Goal: Find specific page/section: Find specific page/section

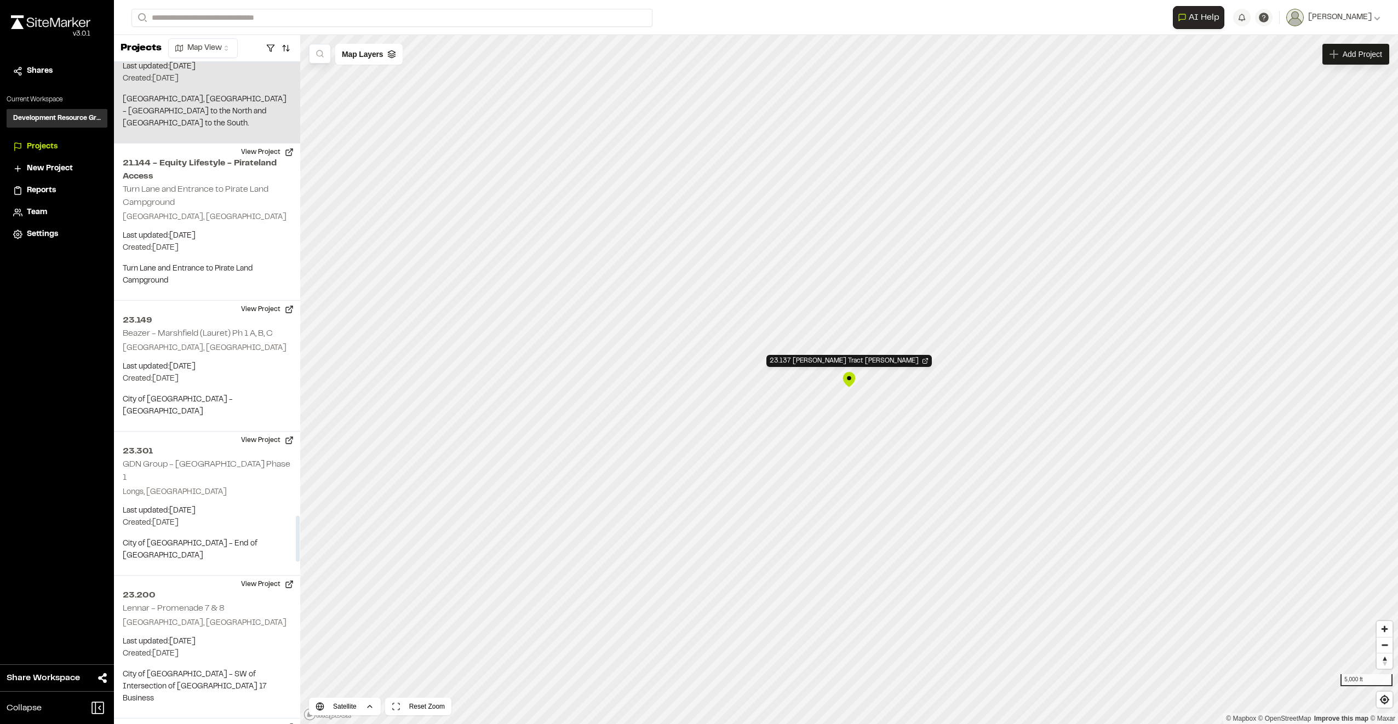
scroll to position [6559, 0]
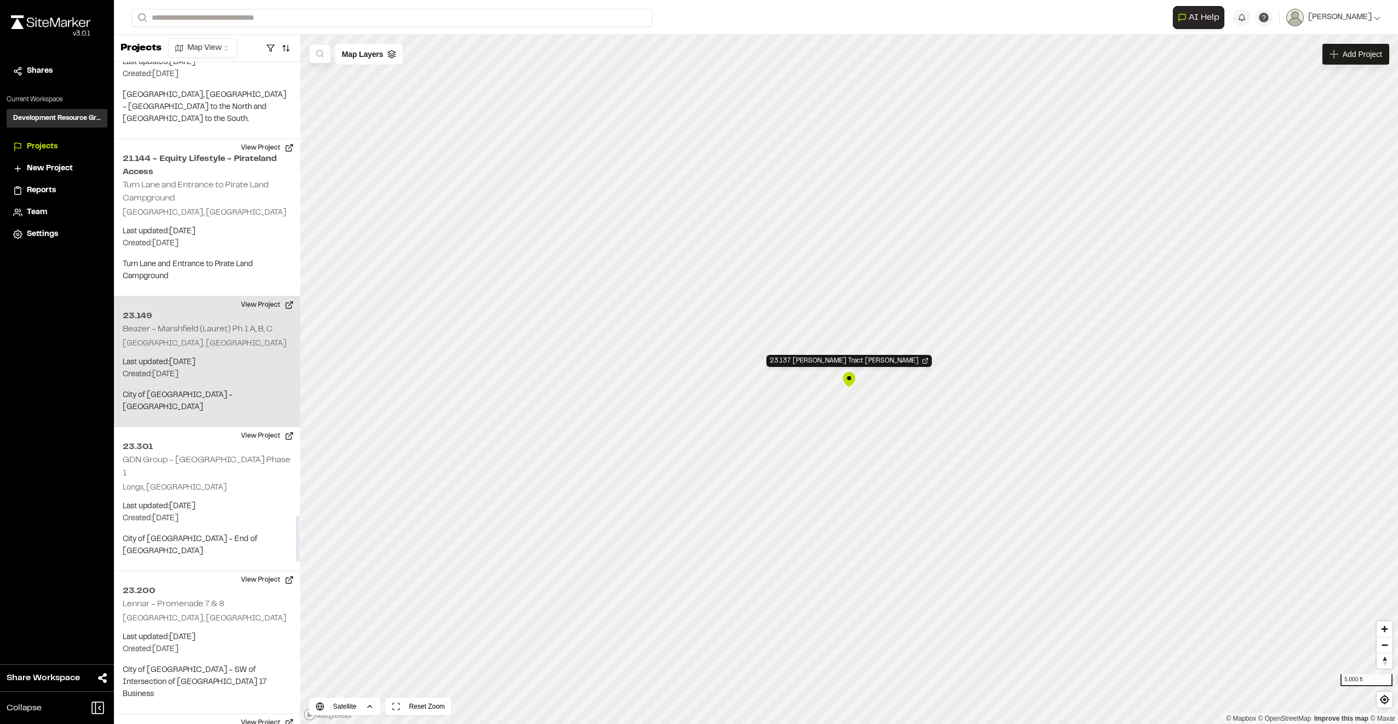
click at [244, 357] on p "Last updated: [DATE]" at bounding box center [207, 363] width 169 height 12
click at [847, 349] on div "23.149 Beazer - Marshfield (Lauret) Ph 1 A, B, C" at bounding box center [849, 348] width 16 height 16
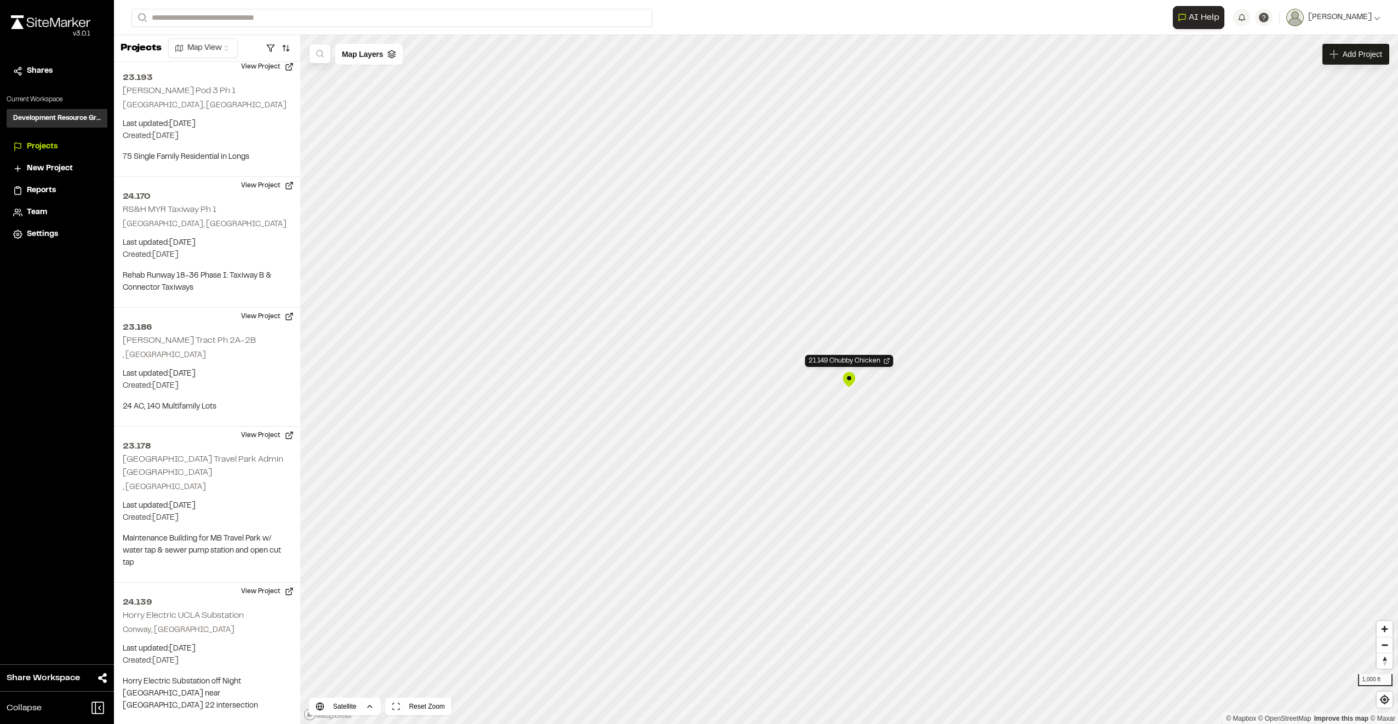
scroll to position [382, 0]
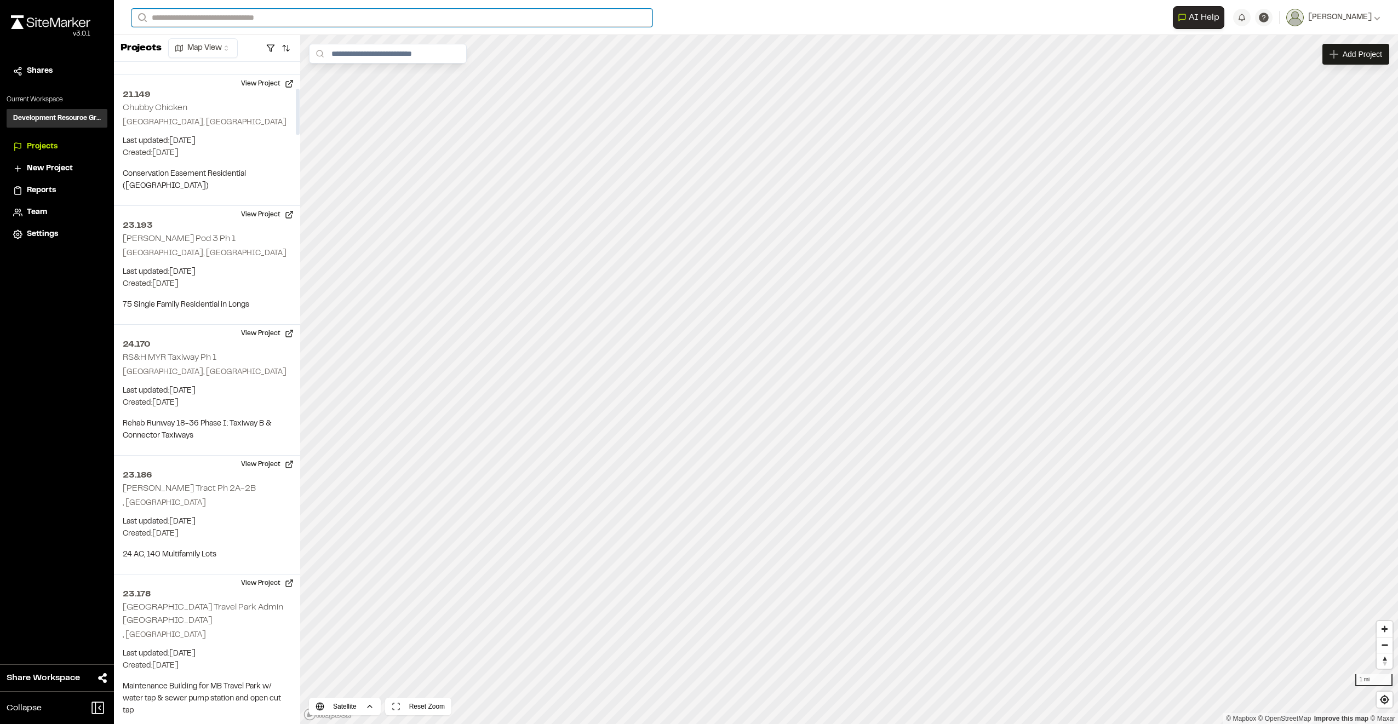
click at [204, 17] on input "Search" at bounding box center [391, 18] width 521 height 18
type input "*"
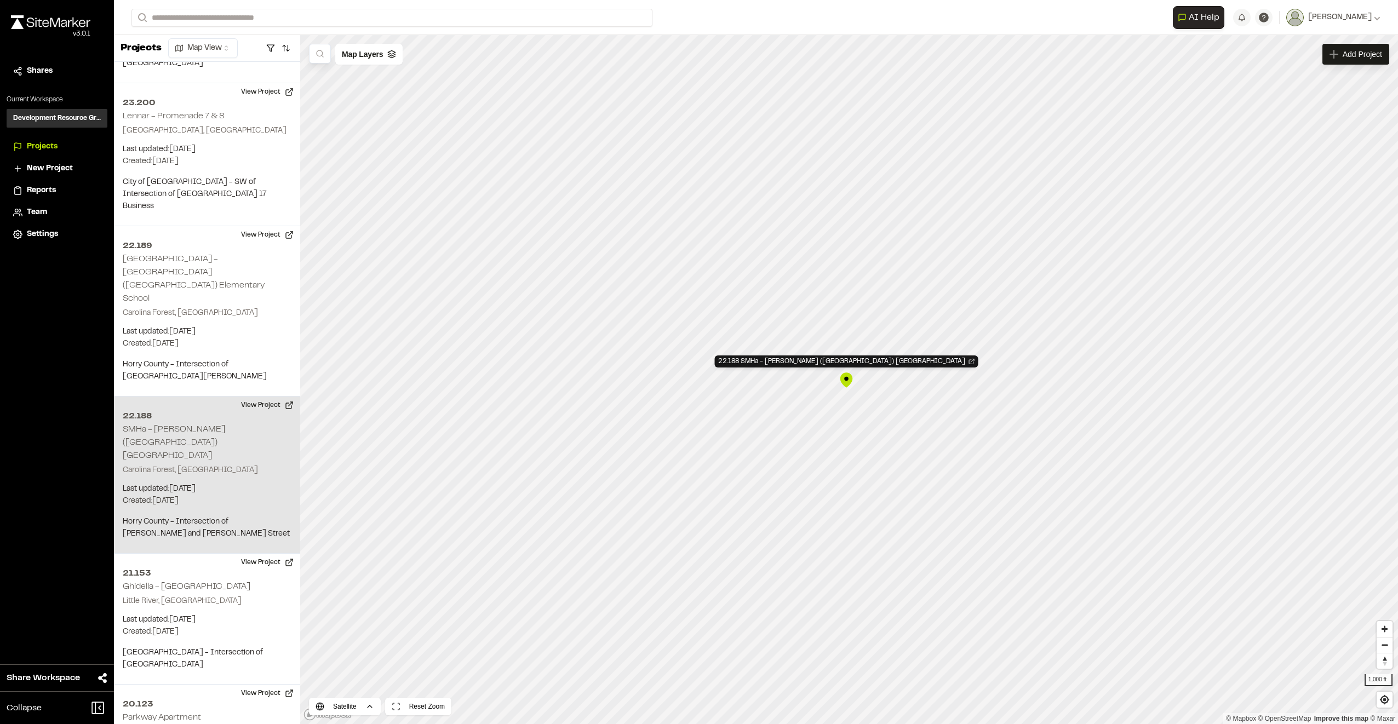
scroll to position [7114, 0]
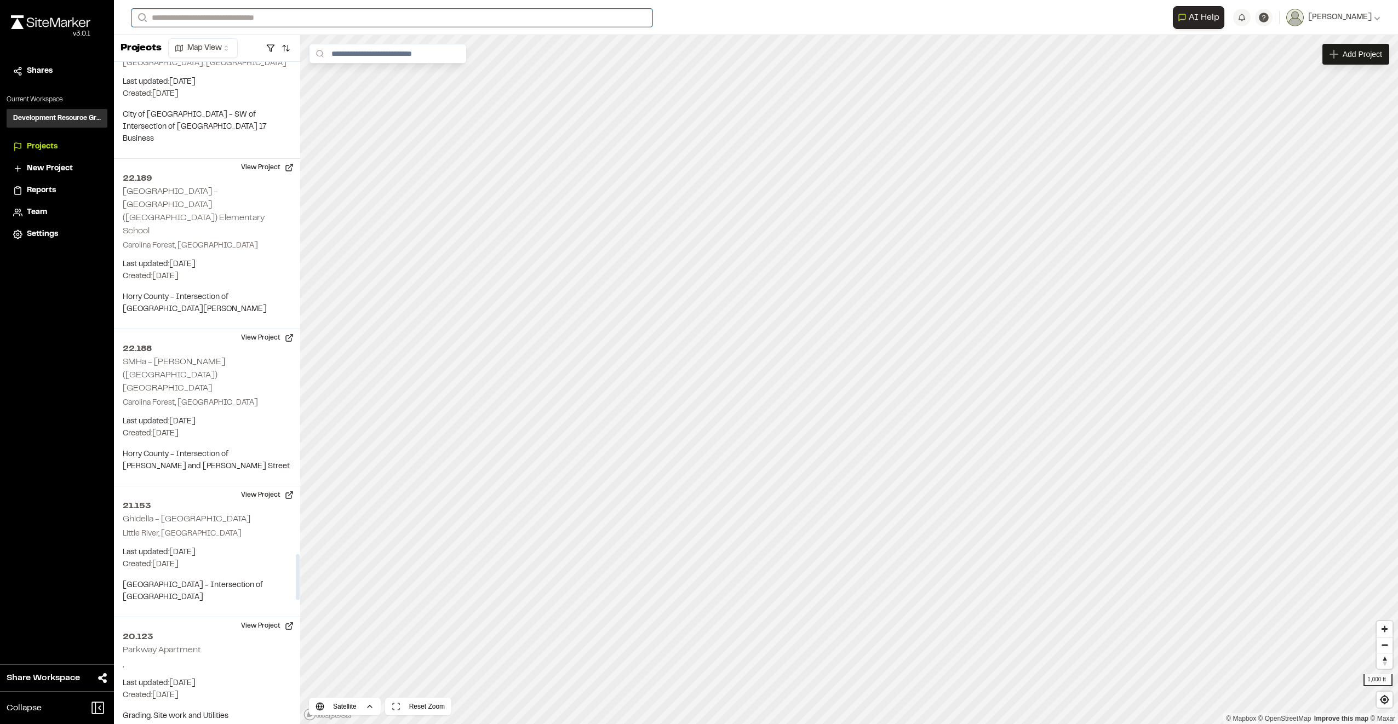
click at [211, 16] on input "Search" at bounding box center [391, 18] width 521 height 18
type input "******"
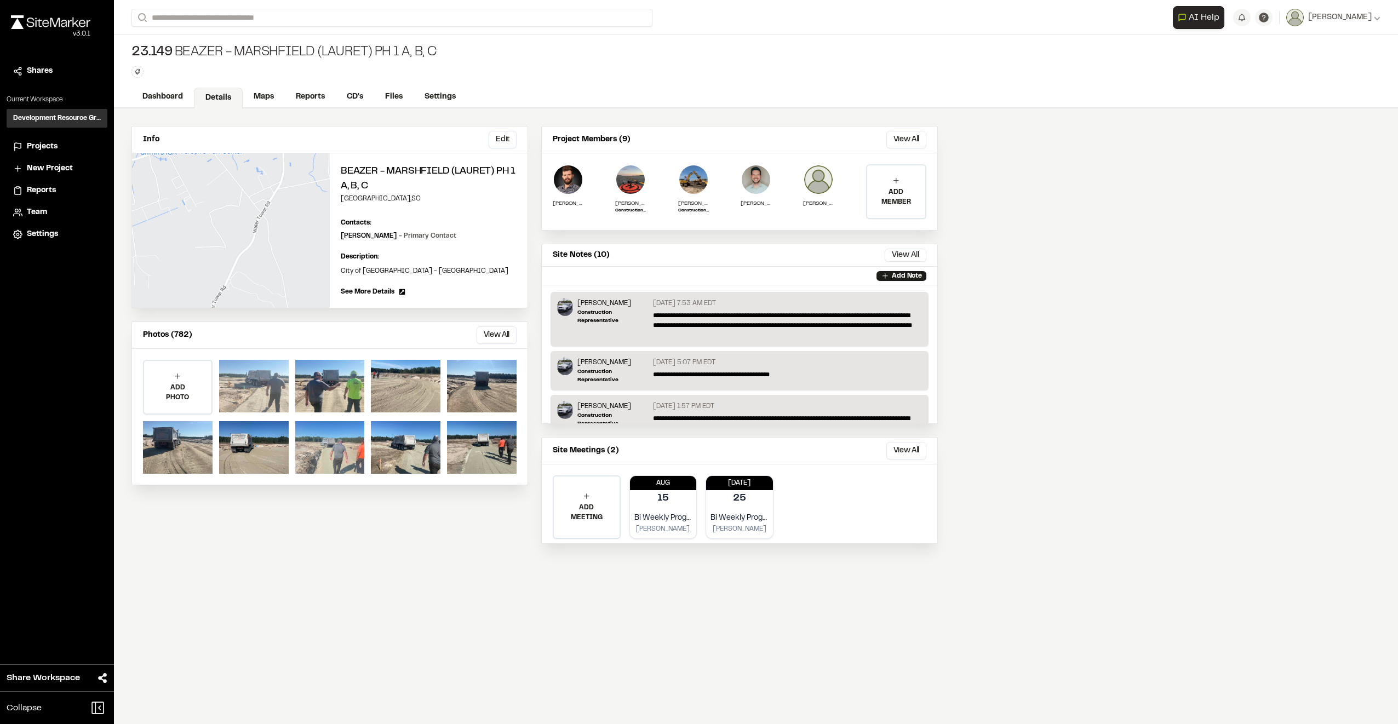
click at [265, 395] on div at bounding box center [254, 386] width 70 height 53
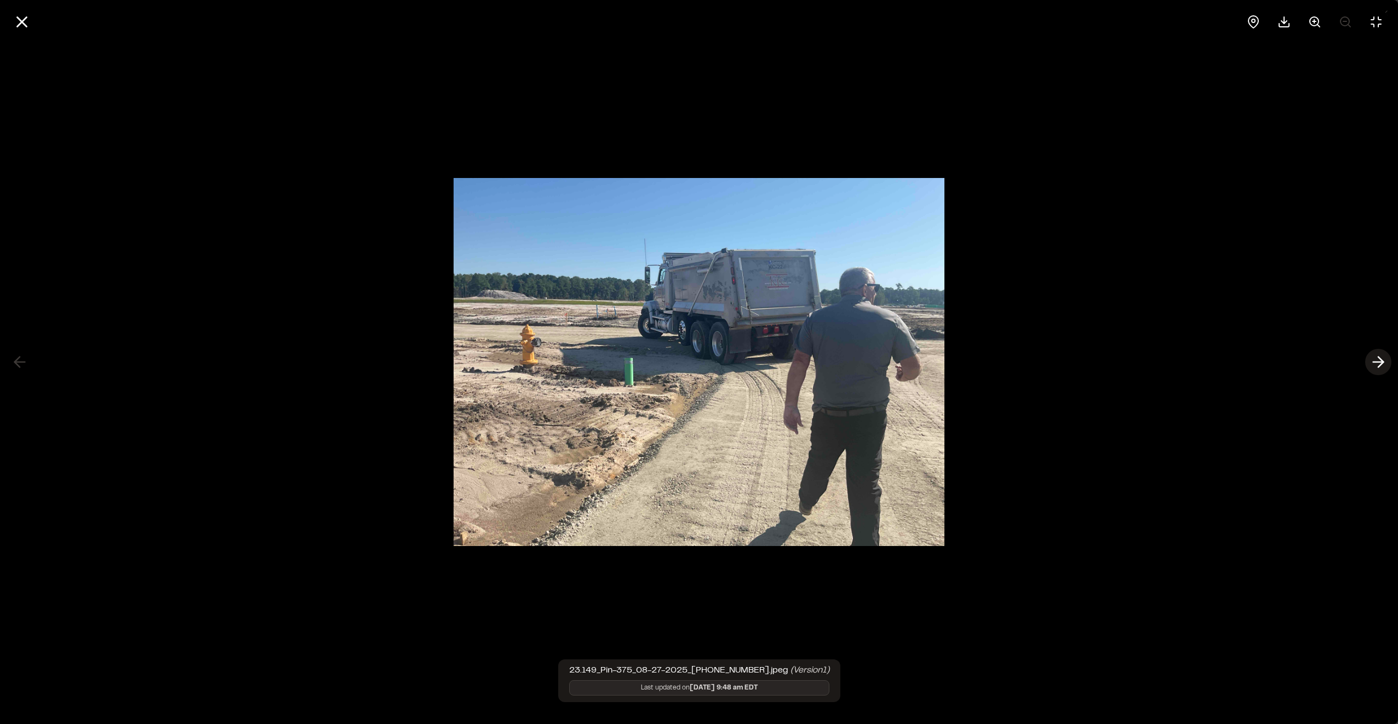
click at [1386, 363] on icon at bounding box center [1378, 362] width 18 height 19
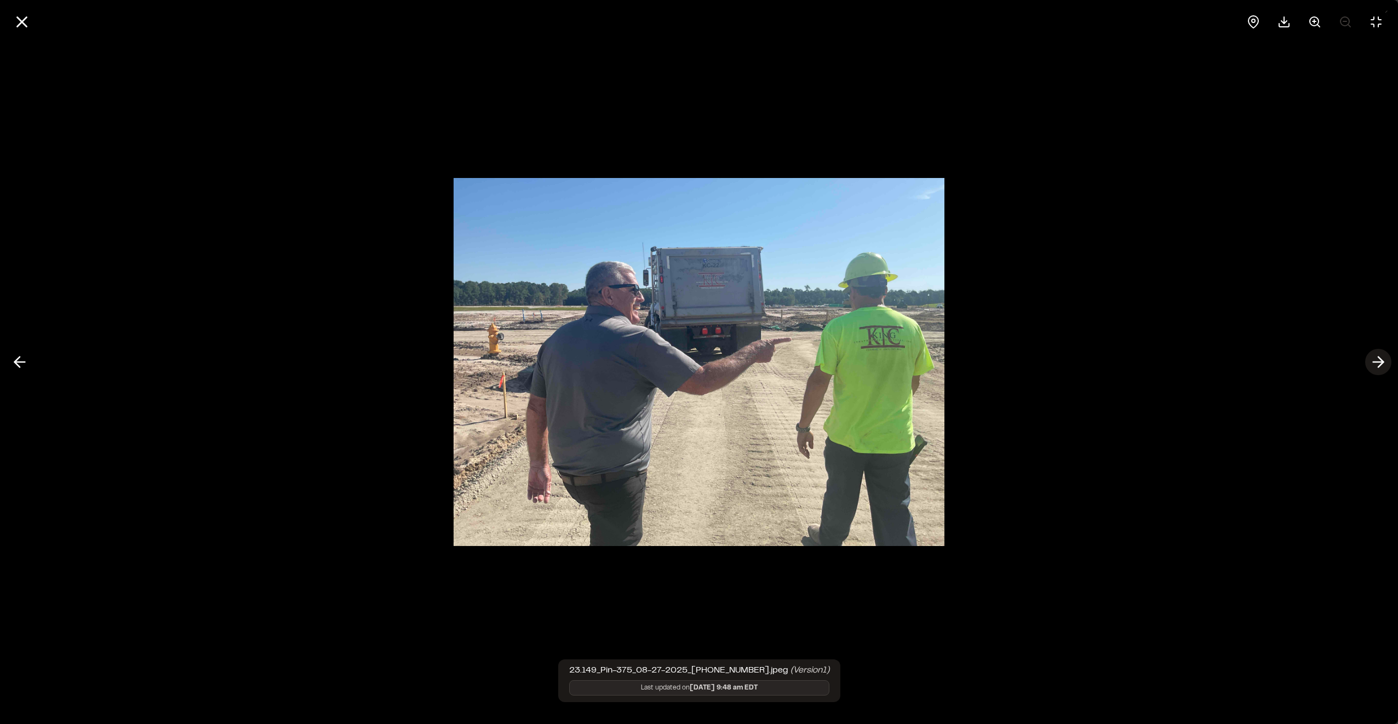
click at [1386, 363] on icon at bounding box center [1378, 362] width 18 height 19
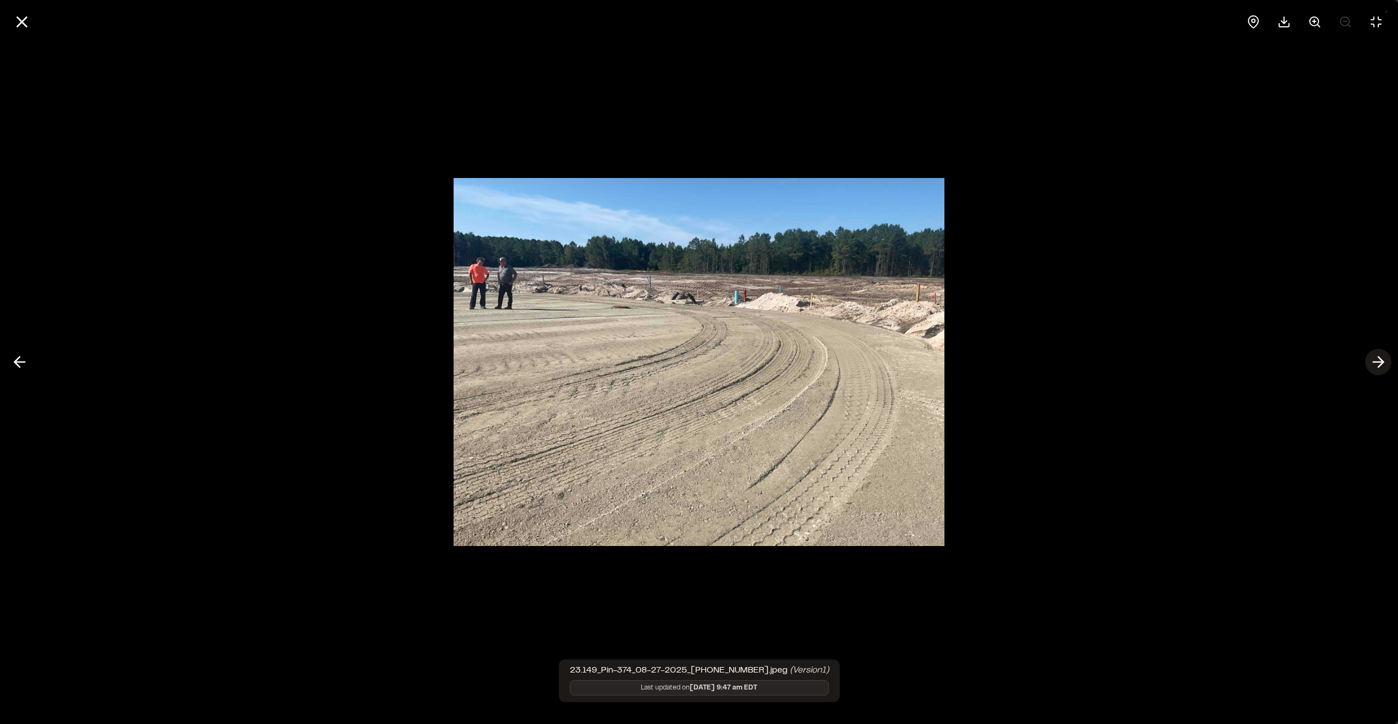
click at [1386, 363] on icon at bounding box center [1378, 362] width 18 height 19
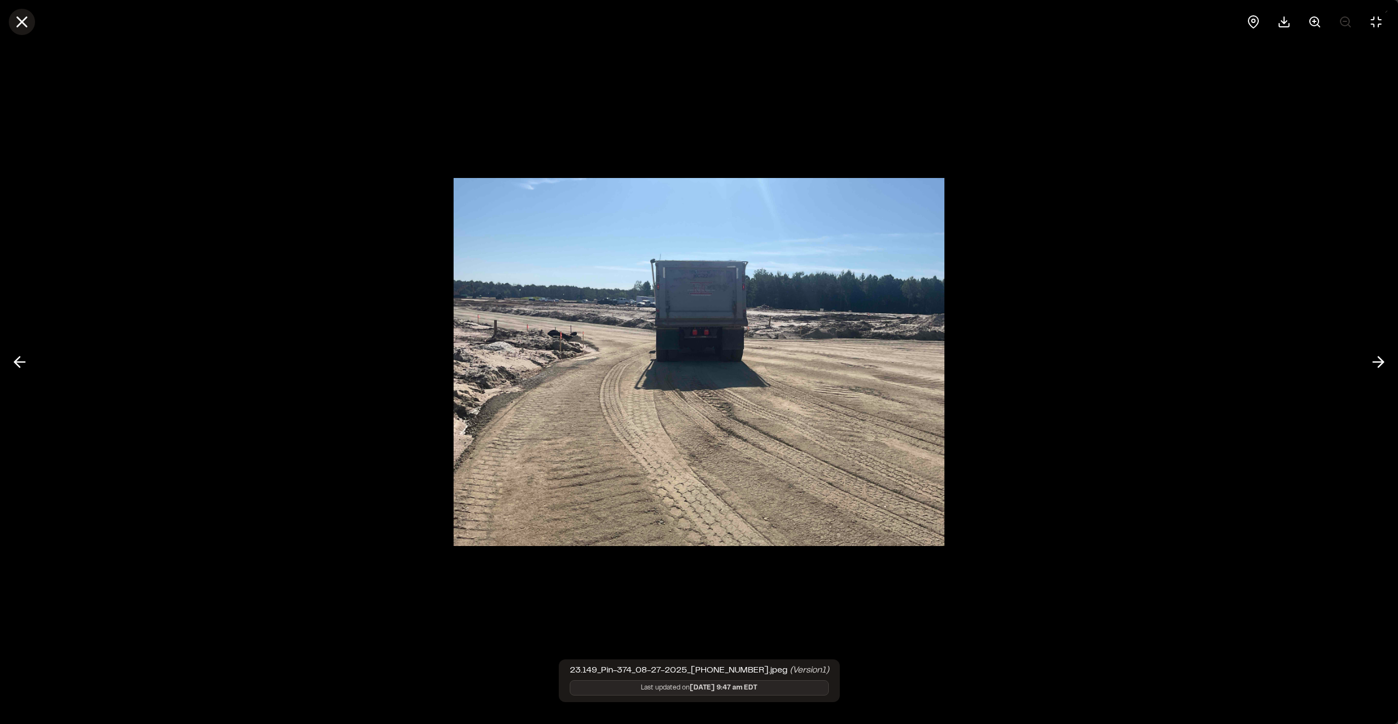
click at [28, 15] on icon at bounding box center [22, 22] width 19 height 19
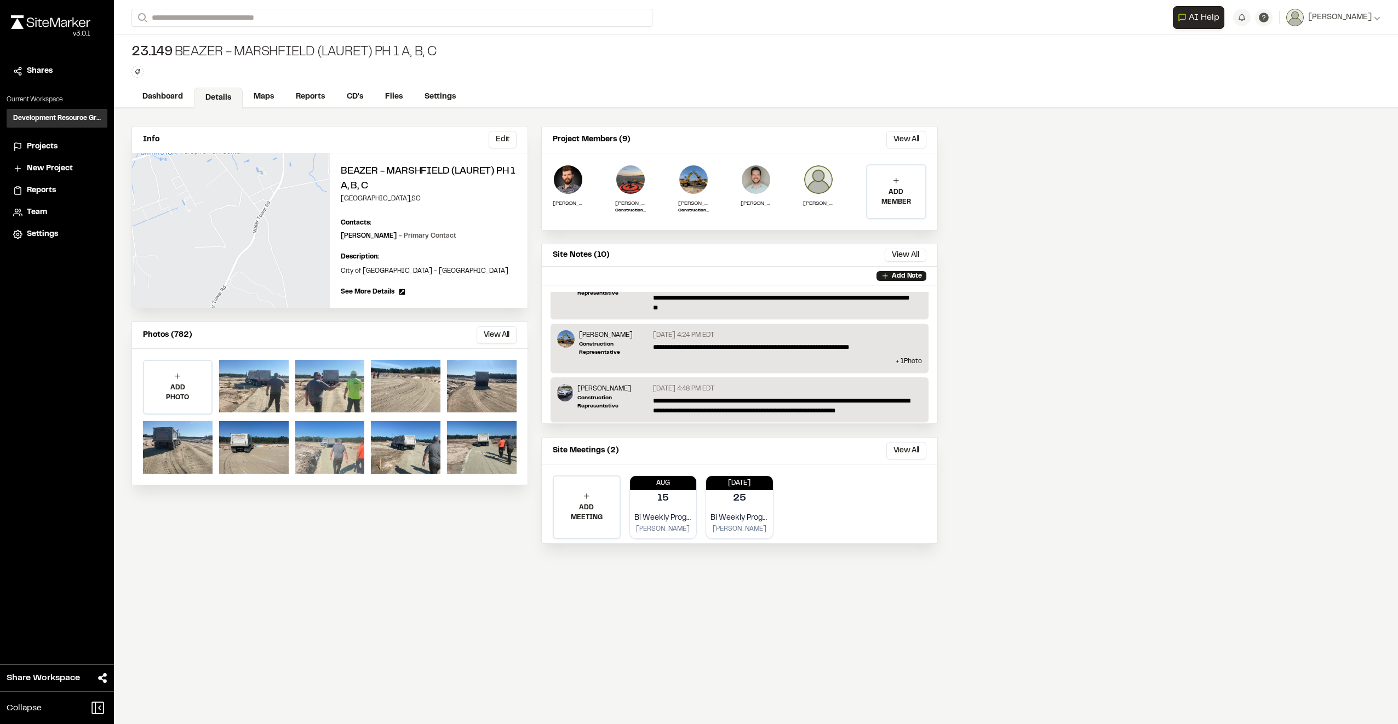
scroll to position [134, 0]
